Goal: Information Seeking & Learning: Find specific fact

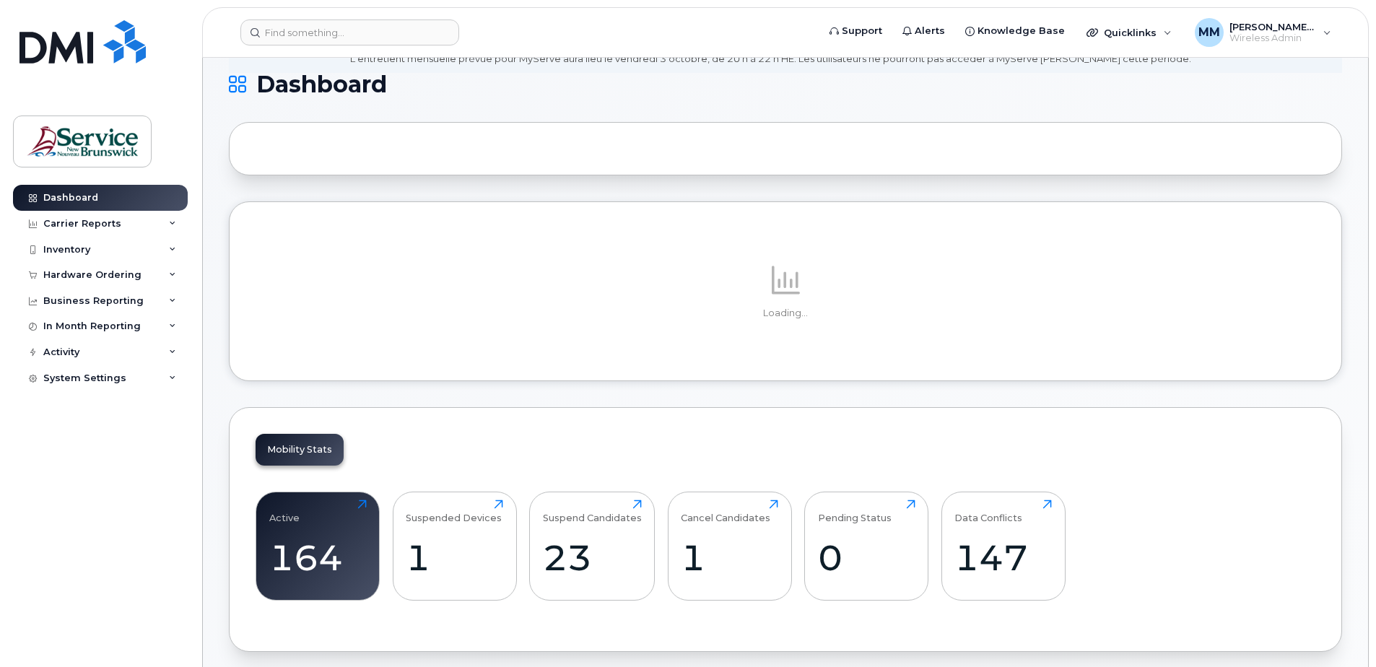
scroll to position [289, 0]
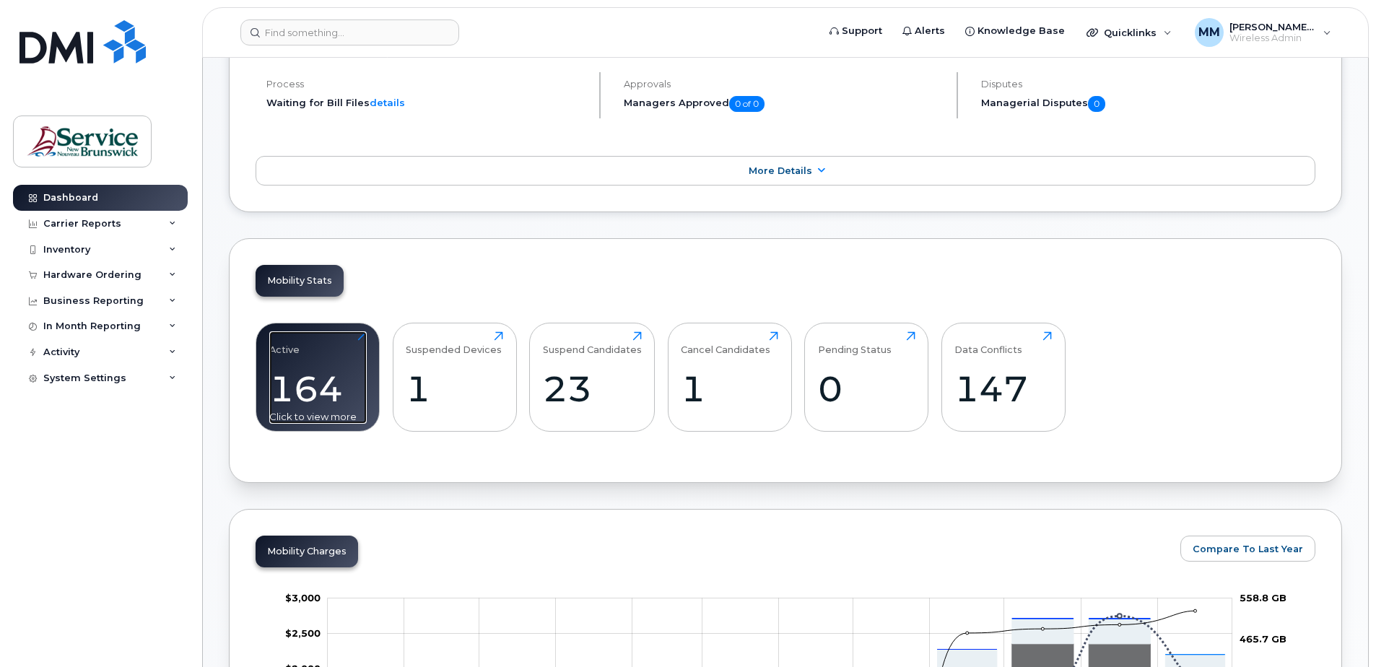
click at [333, 392] on div "164" at bounding box center [317, 388] width 97 height 43
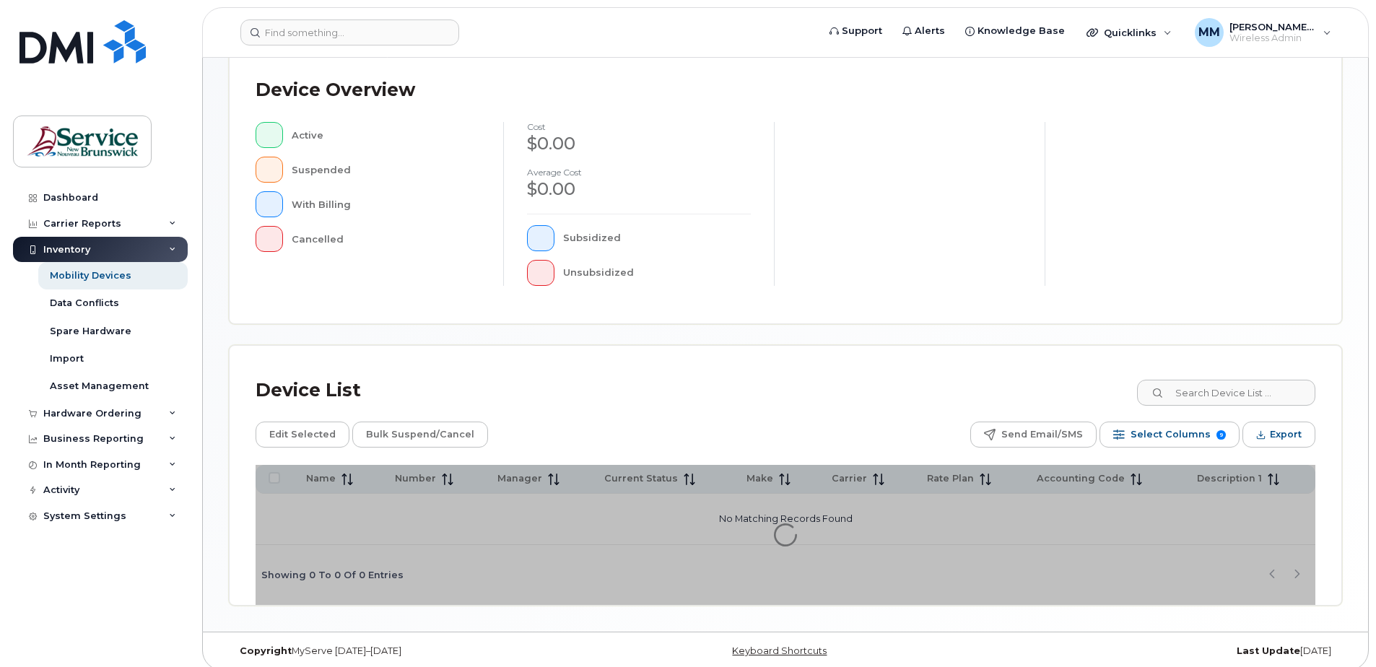
scroll to position [326, 0]
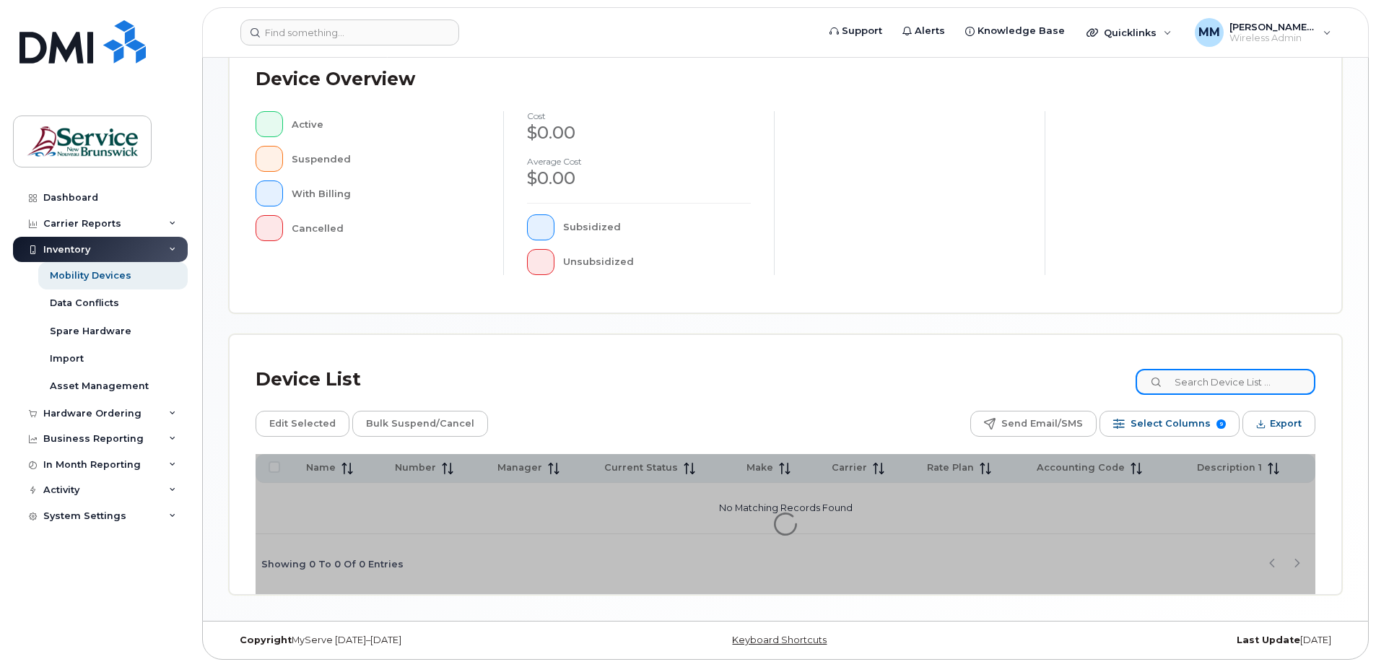
click at [1228, 372] on input at bounding box center [1225, 382] width 180 height 26
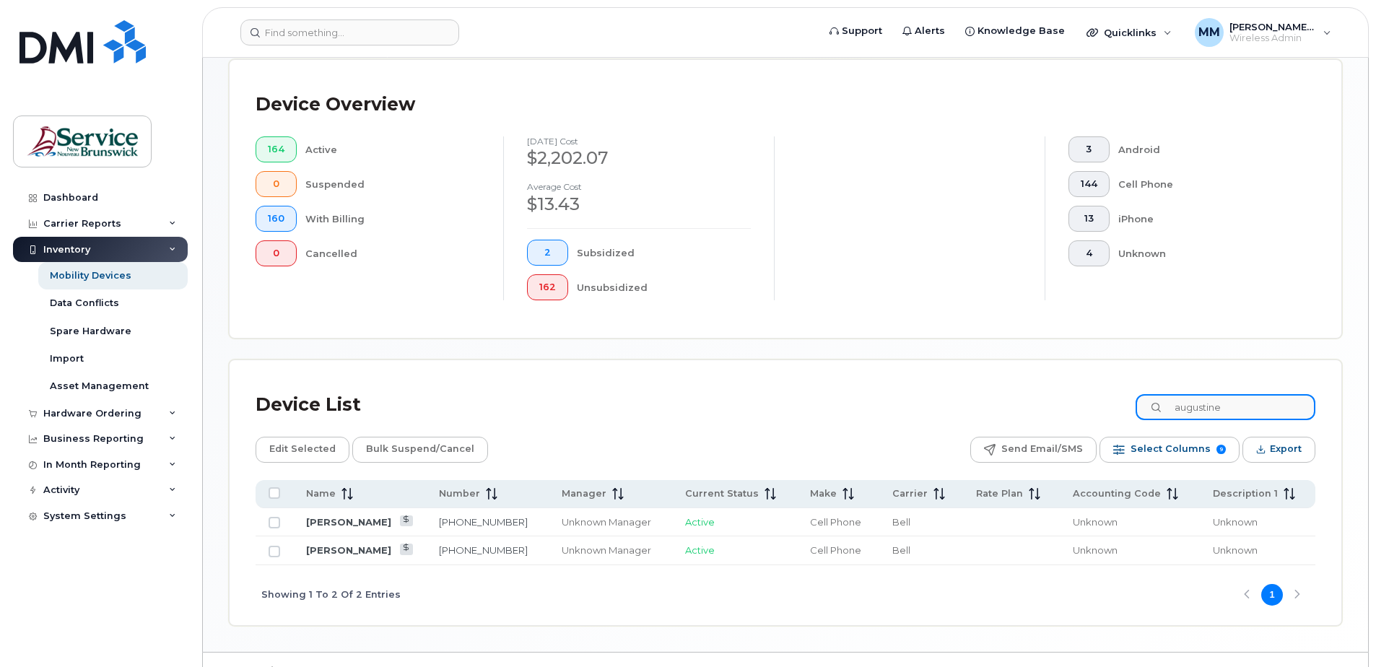
type input "augustine"
